Goal: Task Accomplishment & Management: Use online tool/utility

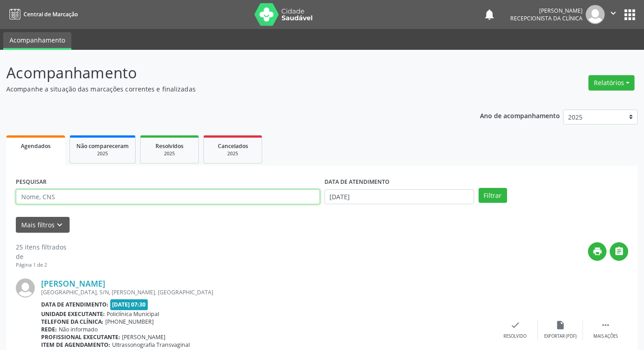
click at [116, 195] on input "text" at bounding box center [168, 196] width 304 height 15
click at [116, 193] on input "text" at bounding box center [168, 196] width 304 height 15
click at [120, 197] on input "text" at bounding box center [168, 196] width 304 height 15
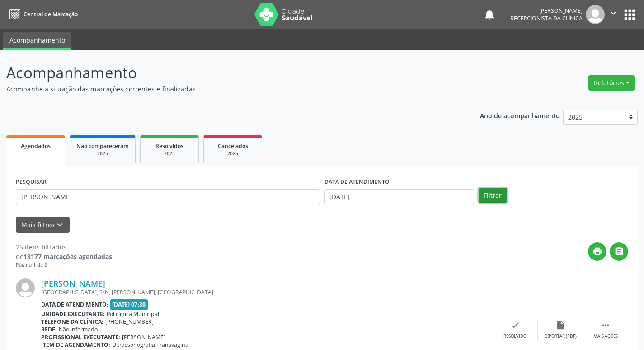
click at [495, 194] on button "Filtrar" at bounding box center [493, 195] width 28 height 15
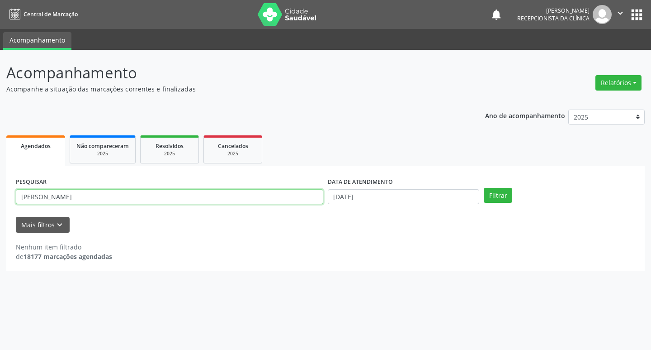
click at [140, 196] on input "[PERSON_NAME]" at bounding box center [170, 196] width 308 height 15
click at [501, 194] on button "Filtrar" at bounding box center [498, 195] width 28 height 15
drag, startPoint x: 89, startPoint y: 200, endPoint x: 95, endPoint y: 199, distance: 5.5
click at [89, 199] on input "[PERSON_NAME]" at bounding box center [170, 196] width 308 height 15
type input "m"
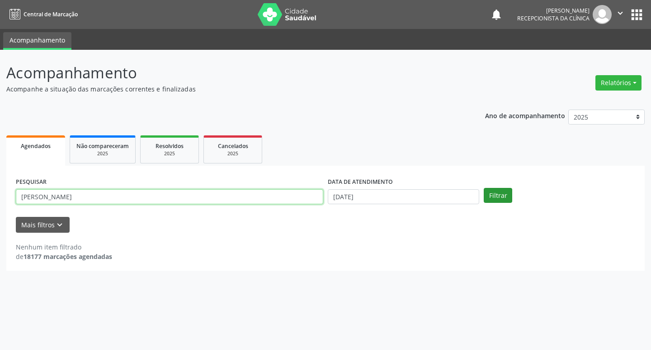
type input "[PERSON_NAME]"
click at [509, 194] on button "Filtrar" at bounding box center [498, 195] width 28 height 15
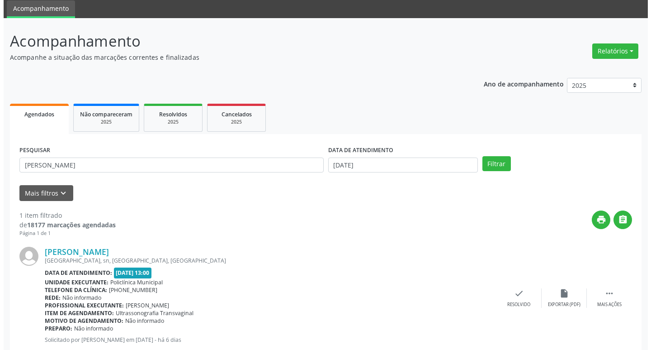
scroll to position [57, 0]
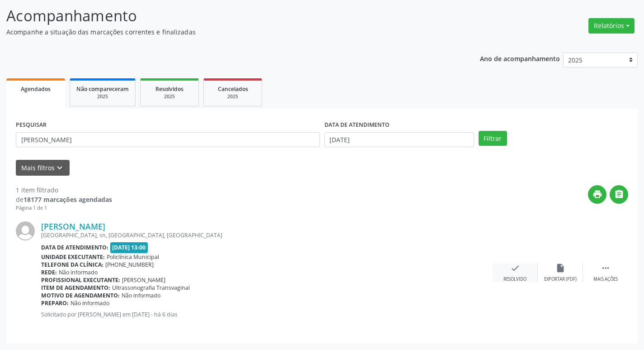
click at [511, 272] on icon "check" at bounding box center [516, 268] width 10 height 10
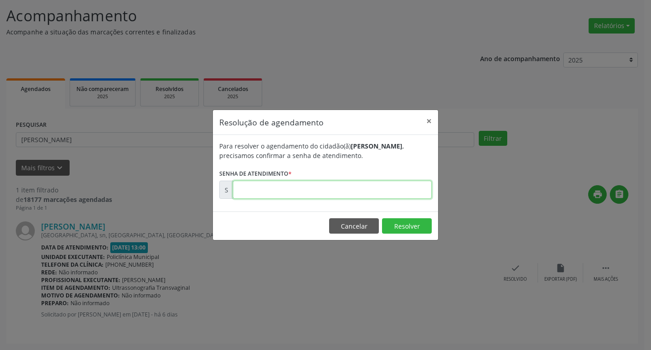
click at [383, 189] on input "text" at bounding box center [332, 189] width 199 height 18
type input "00181689"
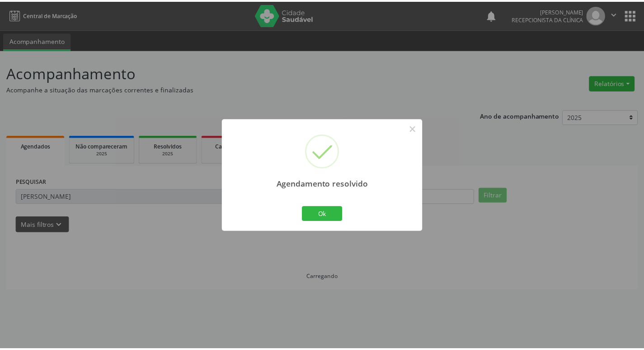
scroll to position [0, 0]
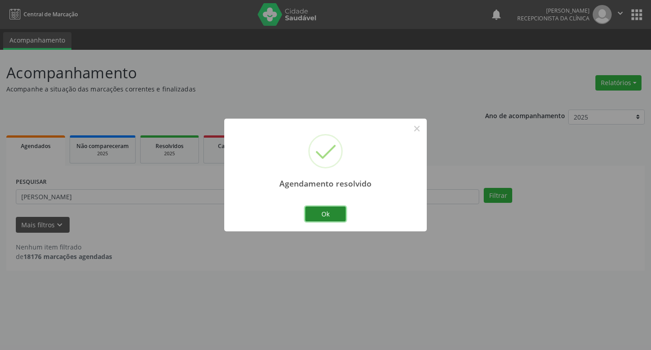
click at [339, 213] on button "Ok" at bounding box center [325, 213] width 41 height 15
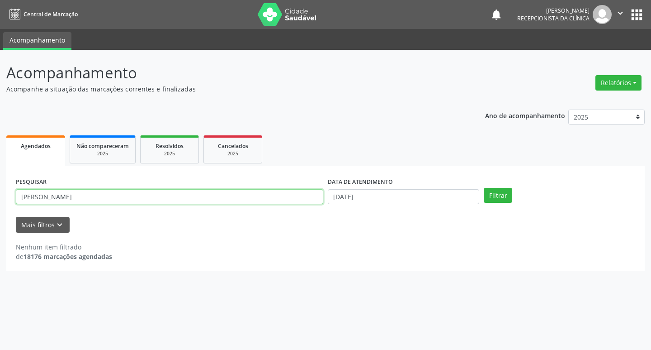
click at [85, 194] on input "[PERSON_NAME]" at bounding box center [170, 196] width 308 height 15
type input "a"
type input "[PERSON_NAME]"
click at [496, 199] on button "Filtrar" at bounding box center [498, 195] width 28 height 15
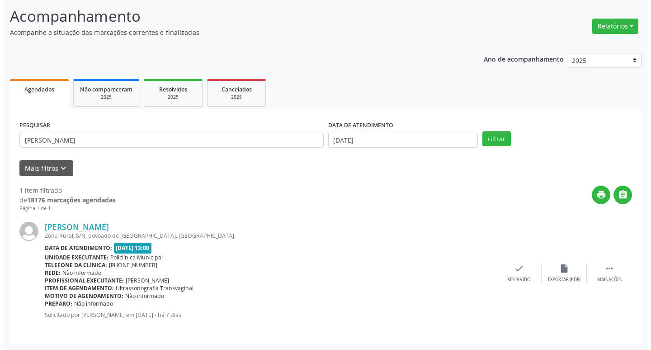
scroll to position [57, 0]
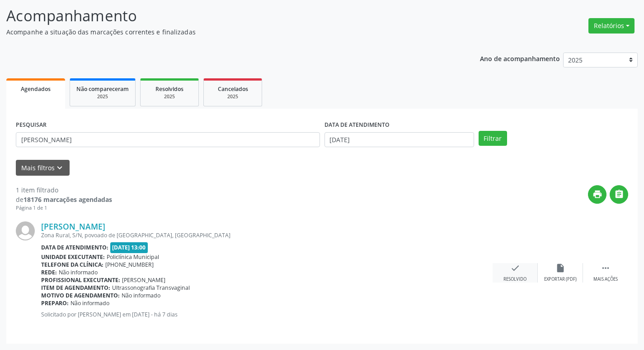
click at [514, 276] on div "Resolvido" at bounding box center [515, 279] width 23 height 6
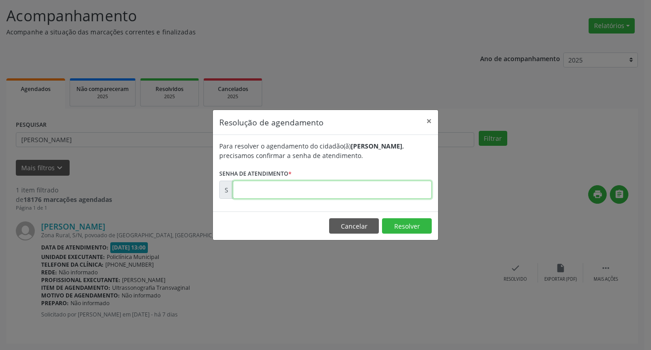
click at [298, 189] on input "text" at bounding box center [332, 189] width 199 height 18
type input "00181368"
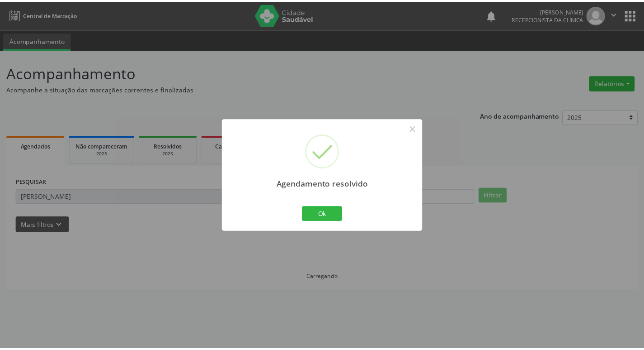
scroll to position [0, 0]
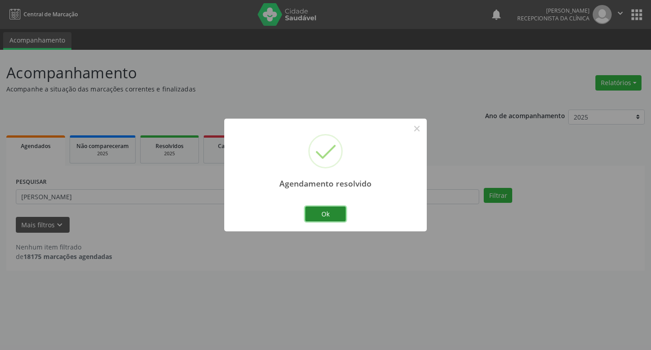
click at [314, 214] on button "Ok" at bounding box center [325, 213] width 41 height 15
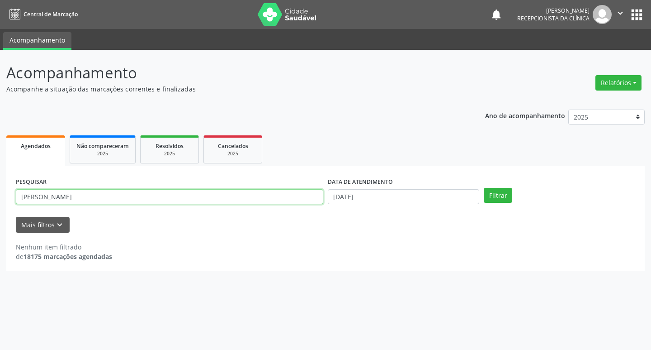
click at [60, 198] on input "[PERSON_NAME]" at bounding box center [170, 196] width 308 height 15
type input "m"
type input "ednalda"
click at [484, 188] on button "Filtrar" at bounding box center [498, 195] width 28 height 15
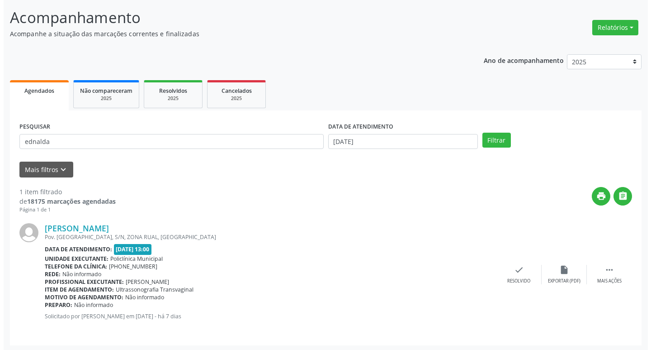
scroll to position [57, 0]
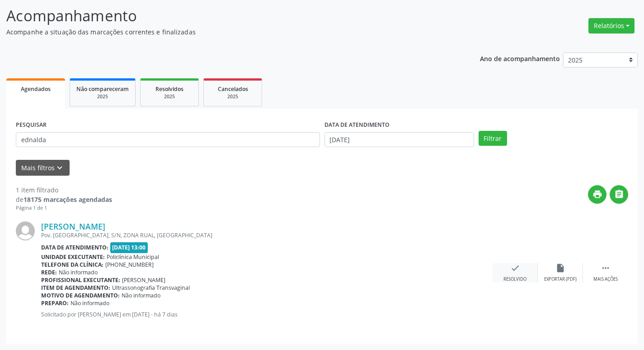
click at [511, 270] on icon "check" at bounding box center [516, 268] width 10 height 10
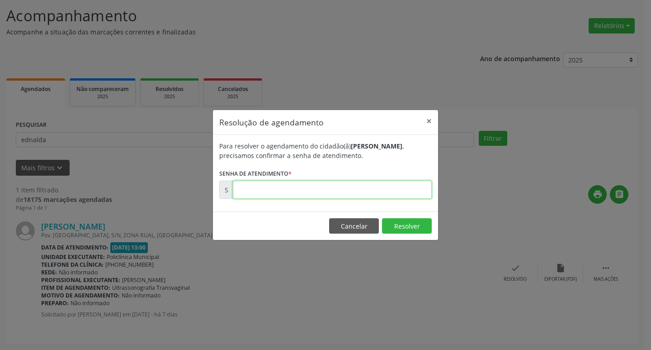
click at [410, 189] on input "text" at bounding box center [332, 189] width 199 height 18
type input "00181323"
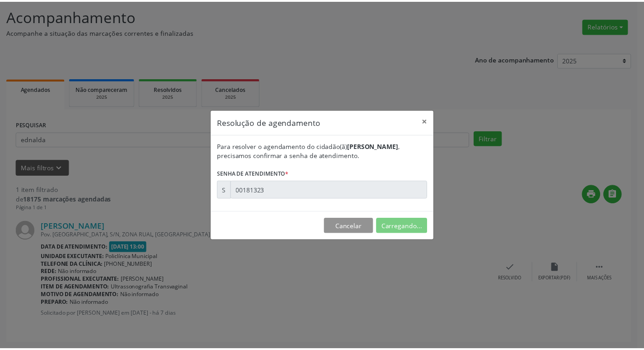
scroll to position [0, 0]
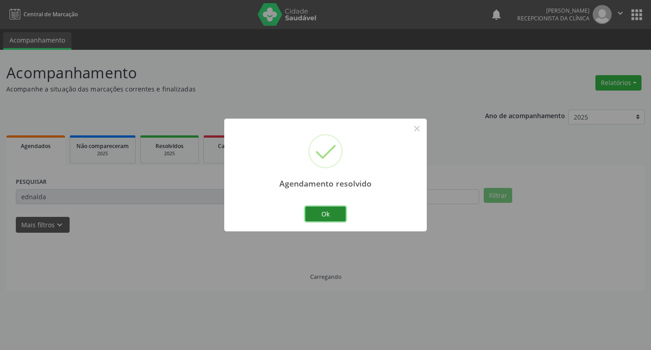
click at [316, 211] on button "Ok" at bounding box center [325, 213] width 41 height 15
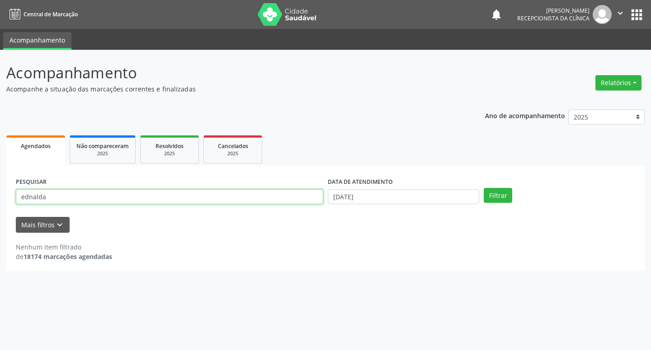
click at [113, 196] on input "ednalda" at bounding box center [170, 196] width 308 height 15
type input "e"
click at [82, 197] on input "text" at bounding box center [170, 196] width 308 height 15
type input "rosineide"
click at [499, 195] on button "Filtrar" at bounding box center [498, 195] width 28 height 15
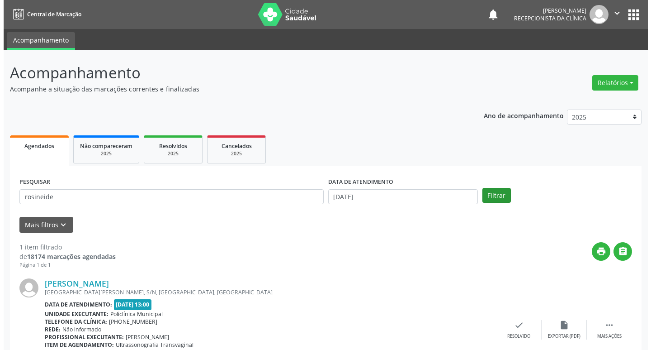
scroll to position [57, 0]
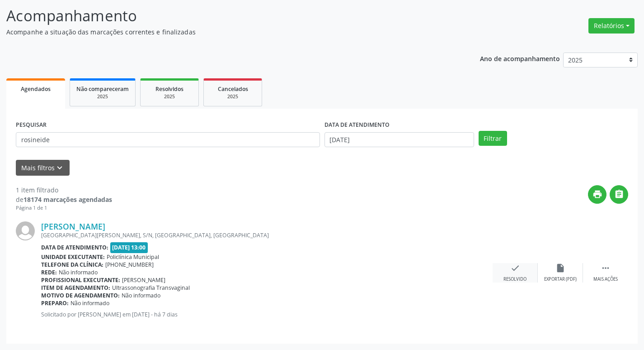
click at [524, 277] on div "Resolvido" at bounding box center [515, 279] width 23 height 6
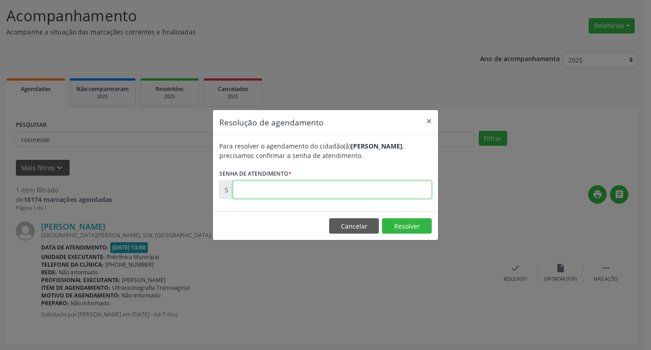
click at [396, 193] on input "text" at bounding box center [332, 189] width 199 height 18
type input "00181355"
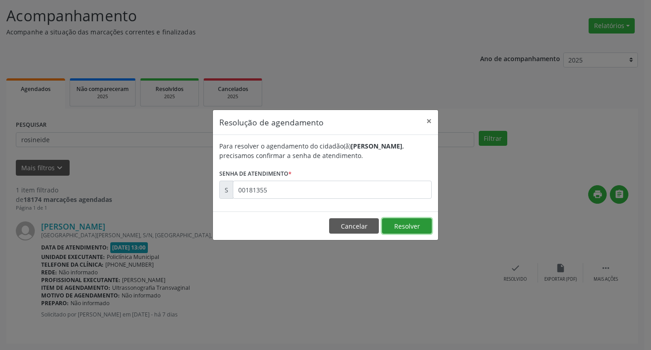
click at [421, 226] on button "Resolver" at bounding box center [407, 225] width 50 height 15
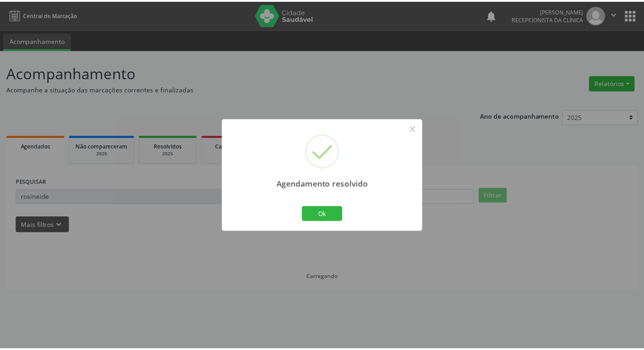
scroll to position [0, 0]
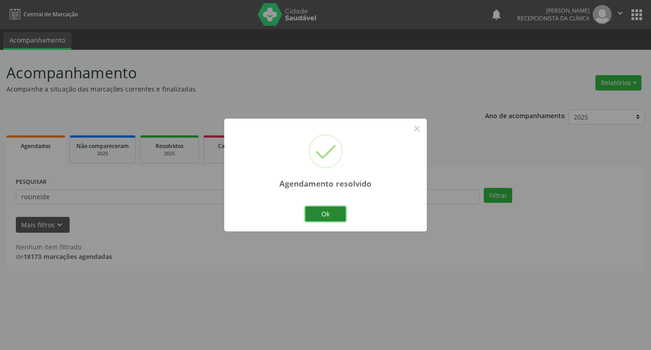
click at [331, 209] on button "Ok" at bounding box center [325, 213] width 41 height 15
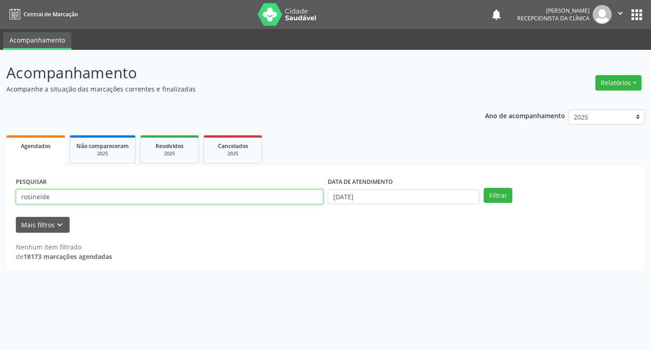
click at [180, 195] on input "rosineide" at bounding box center [170, 196] width 308 height 15
type input "r"
type input "priscila"
click at [501, 194] on button "Filtrar" at bounding box center [498, 195] width 28 height 15
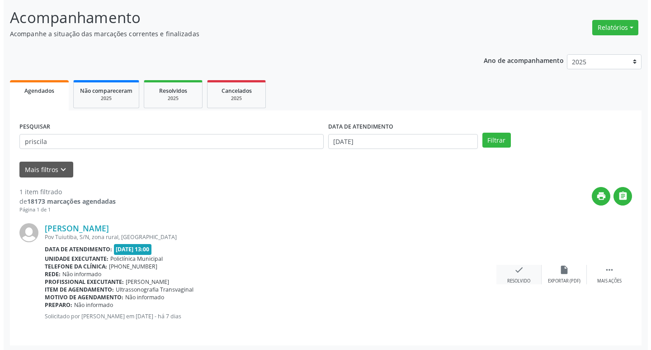
scroll to position [57, 0]
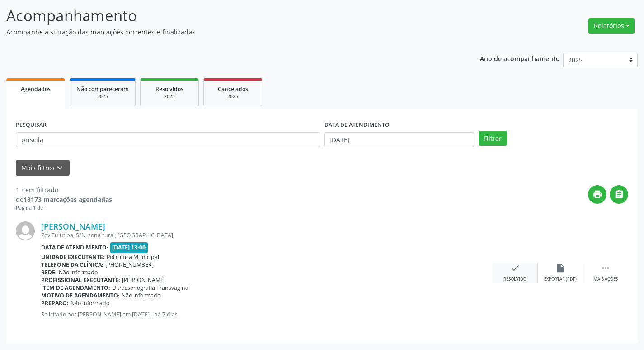
click at [512, 275] on div "check Resolvido" at bounding box center [515, 272] width 45 height 19
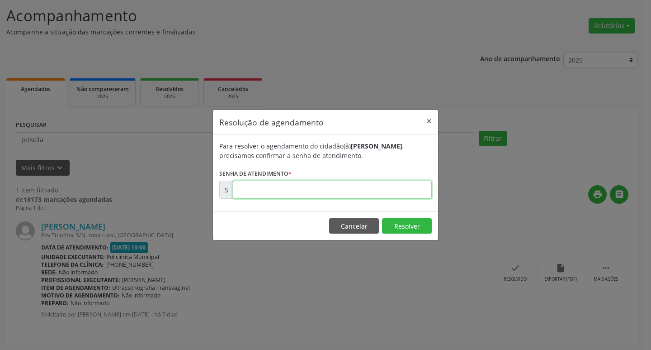
click at [327, 187] on input "text" at bounding box center [332, 189] width 199 height 18
type input "00181369"
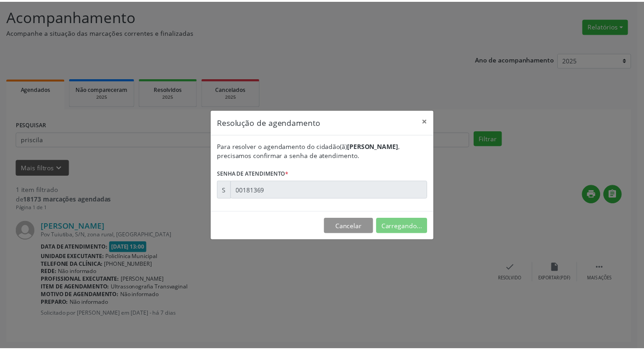
scroll to position [0, 0]
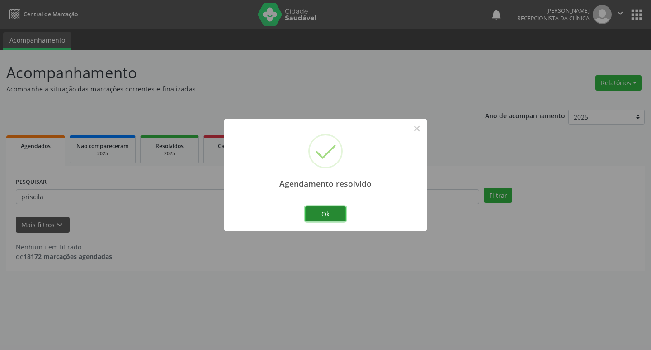
click at [322, 211] on button "Ok" at bounding box center [325, 213] width 41 height 15
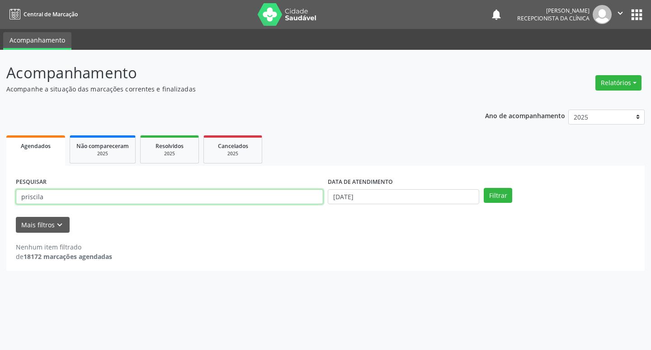
click at [201, 199] on input "priscila" at bounding box center [170, 196] width 308 height 15
type input "p"
type input "[PERSON_NAME]"
click at [490, 194] on button "Filtrar" at bounding box center [498, 195] width 28 height 15
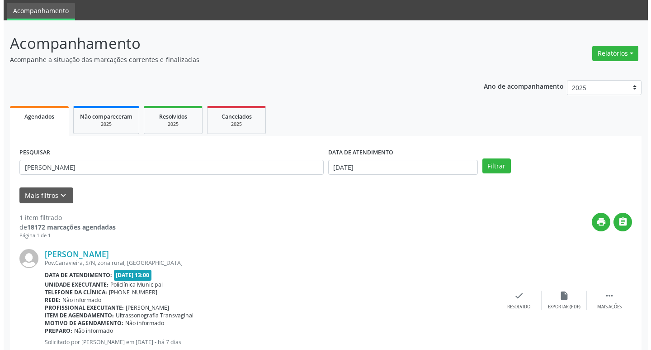
scroll to position [57, 0]
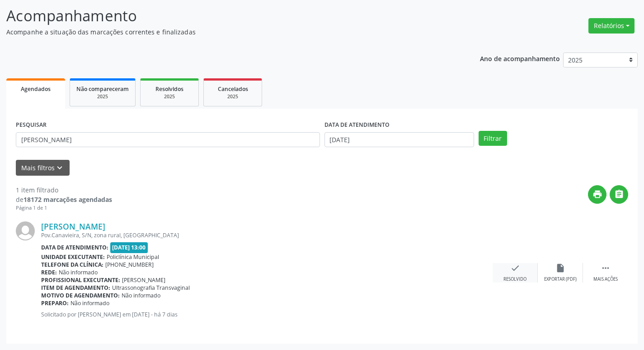
click at [518, 276] on div "Resolvido" at bounding box center [515, 279] width 23 height 6
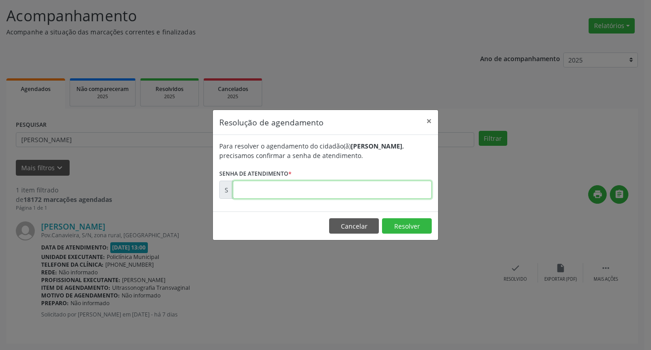
click at [357, 188] on input "text" at bounding box center [332, 189] width 199 height 18
type input "00181352"
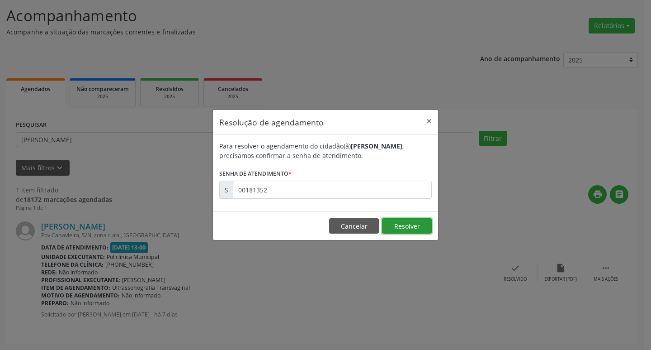
click at [418, 221] on button "Resolver" at bounding box center [407, 225] width 50 height 15
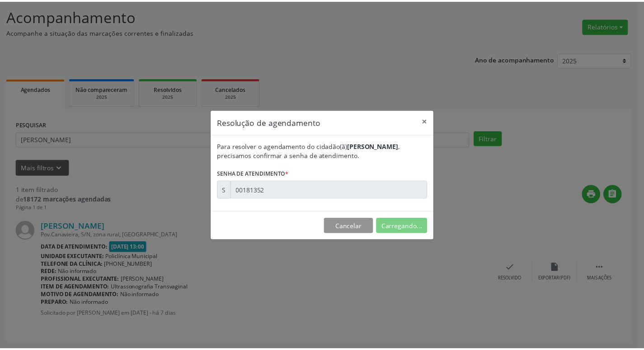
scroll to position [0, 0]
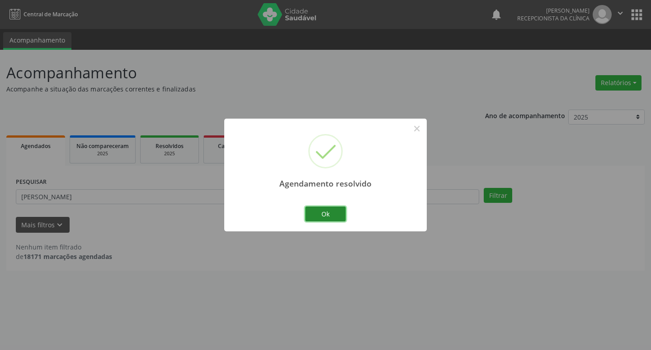
click at [342, 215] on button "Ok" at bounding box center [325, 213] width 41 height 15
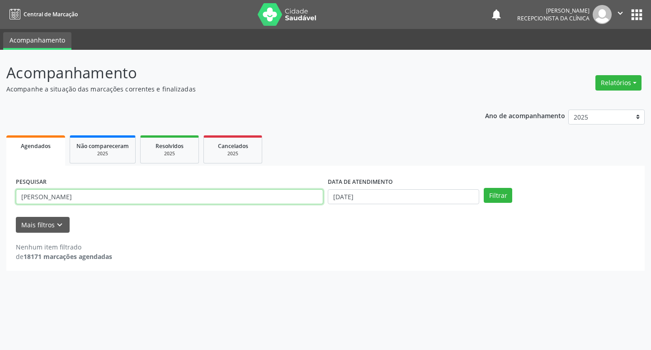
click at [80, 199] on input "[PERSON_NAME]" at bounding box center [170, 196] width 308 height 15
type input "n"
type input "marinalva"
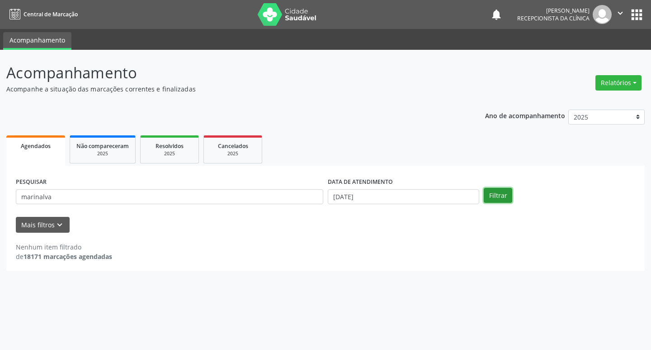
click at [507, 192] on button "Filtrar" at bounding box center [498, 195] width 28 height 15
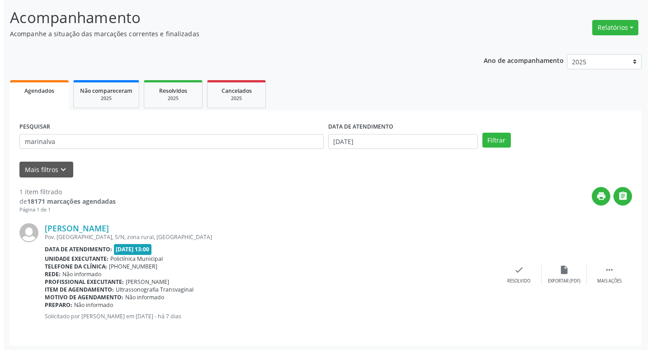
scroll to position [57, 0]
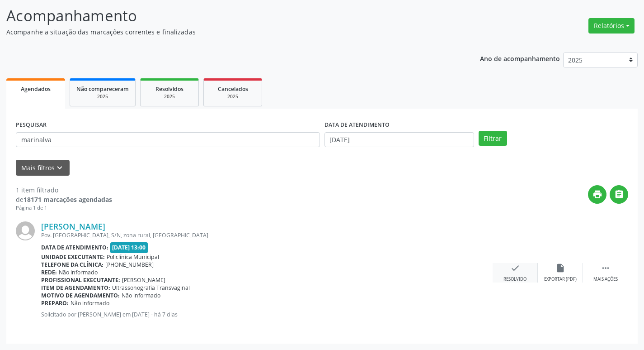
click at [514, 269] on icon "check" at bounding box center [516, 268] width 10 height 10
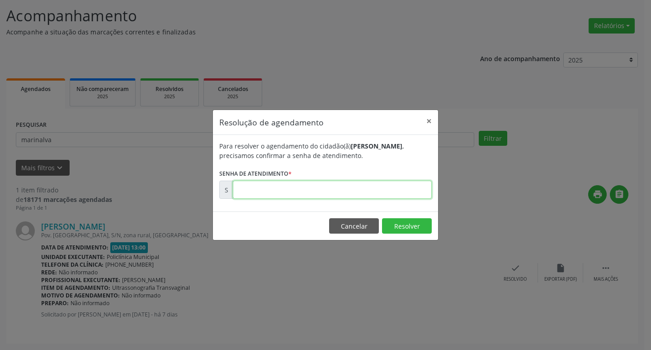
click at [401, 191] on input "text" at bounding box center [332, 189] width 199 height 18
type input "00181386"
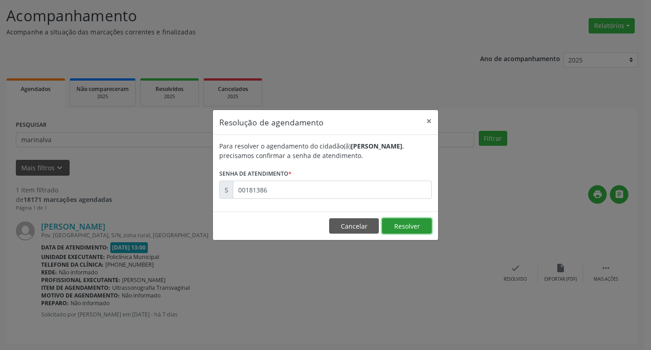
click at [419, 231] on button "Resolver" at bounding box center [407, 225] width 50 height 15
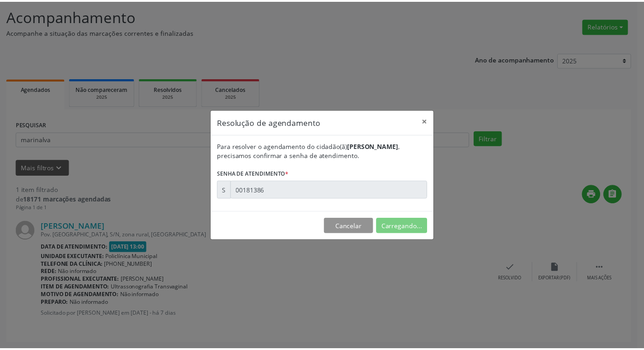
scroll to position [0, 0]
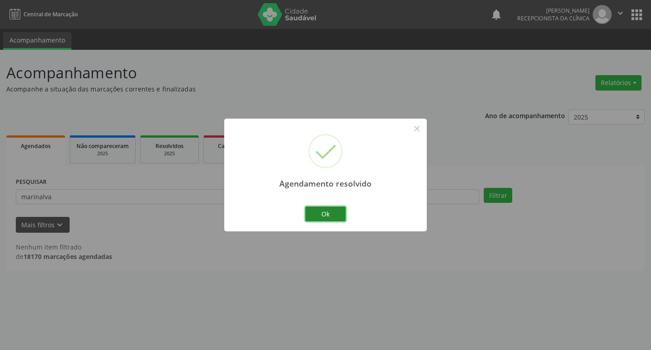
click at [338, 213] on button "Ok" at bounding box center [325, 213] width 41 height 15
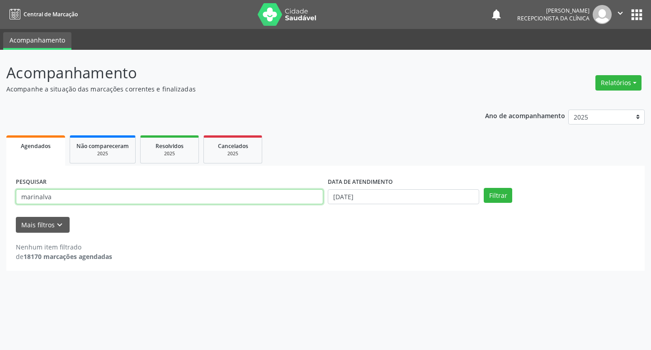
click at [131, 196] on input "marinalva" at bounding box center [170, 196] width 308 height 15
type input "m"
click at [53, 193] on input "m" at bounding box center [170, 196] width 308 height 15
type input "[PERSON_NAME]"
click at [509, 199] on button "Filtrar" at bounding box center [498, 195] width 28 height 15
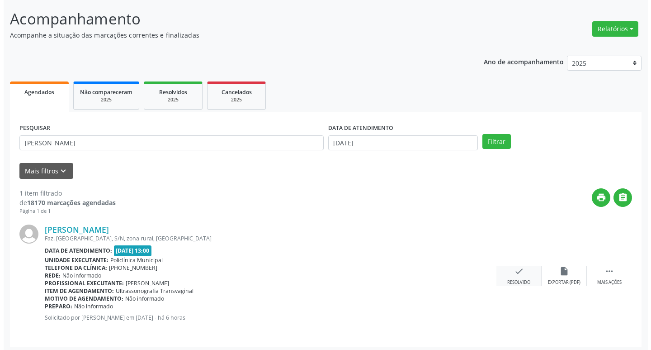
scroll to position [57, 0]
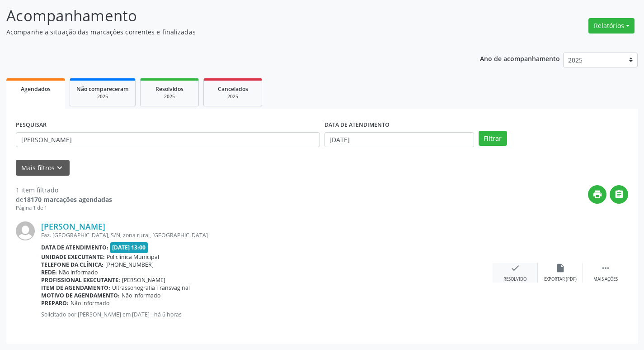
click at [531, 275] on div "check Resolvido" at bounding box center [515, 272] width 45 height 19
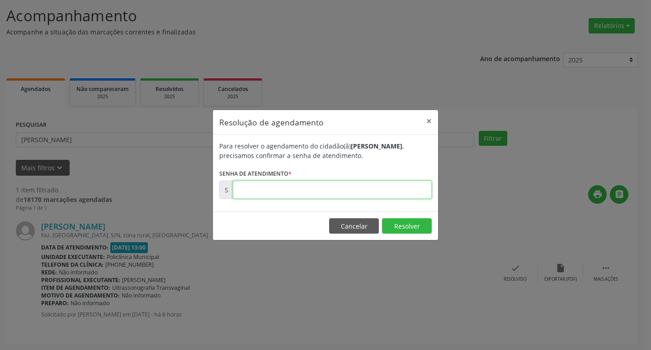
click at [378, 191] on input "text" at bounding box center [332, 189] width 199 height 18
type input "00182482"
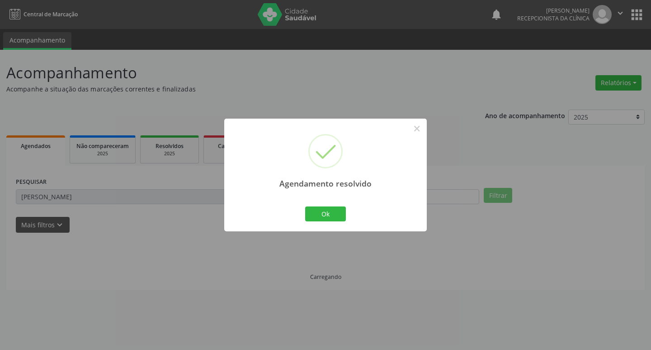
scroll to position [0, 0]
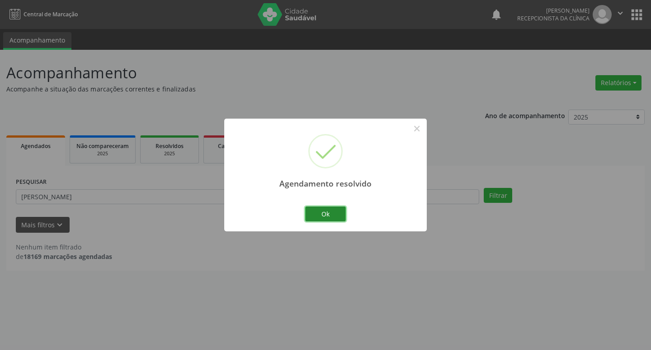
click at [341, 212] on button "Ok" at bounding box center [325, 213] width 41 height 15
